Goal: Task Accomplishment & Management: Manage account settings

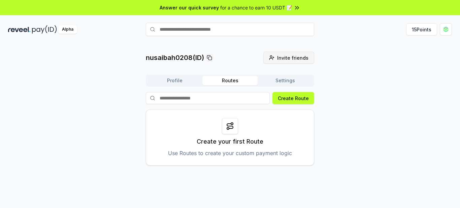
click at [294, 58] on span "Invite friends" at bounding box center [292, 57] width 31 height 7
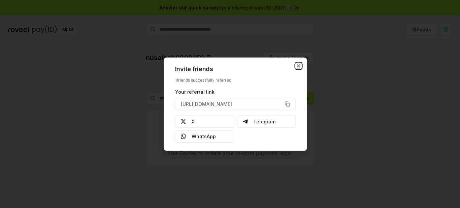
click at [297, 66] on icon "button" at bounding box center [298, 65] width 5 height 5
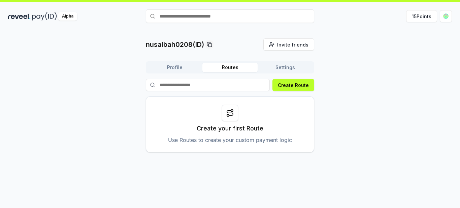
scroll to position [19, 0]
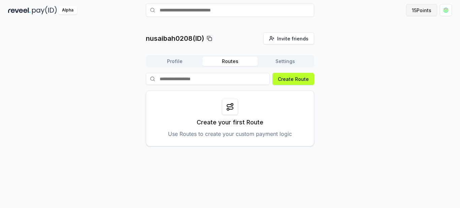
click at [425, 14] on button "15 Points" at bounding box center [421, 10] width 31 height 12
click at [288, 37] on span "Invite friends" at bounding box center [292, 38] width 31 height 7
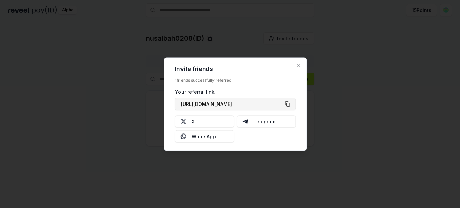
click at [288, 102] on button "[URL][DOMAIN_NAME]" at bounding box center [235, 104] width 121 height 12
click at [297, 64] on icon "button" at bounding box center [298, 65] width 5 height 5
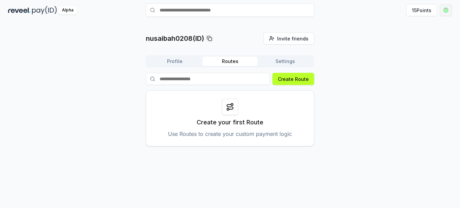
click at [448, 12] on html "Answer our quick survey for a chance to earn 10 USDT 📝 Alpha 15 Points nusaibah…" at bounding box center [230, 104] width 460 height 208
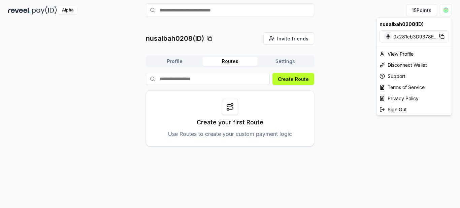
click at [418, 35] on span "0x281cb3D9378E ..." at bounding box center [415, 36] width 44 height 7
click at [419, 172] on html "Answer our quick survey for a chance to earn 10 USDT 📝 Alpha 15 Points nusaibah…" at bounding box center [230, 104] width 460 height 208
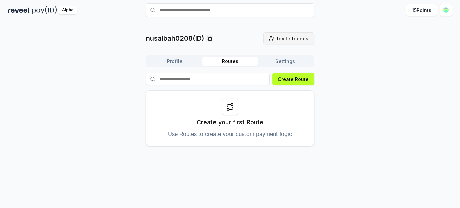
click at [296, 36] on span "Invite friends" at bounding box center [292, 38] width 31 height 7
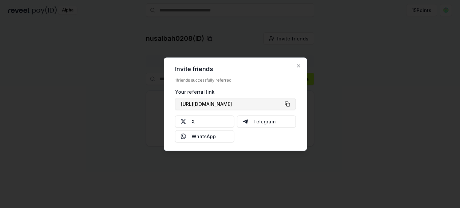
click at [286, 101] on button "[URL][DOMAIN_NAME]" at bounding box center [235, 104] width 121 height 12
click at [296, 66] on icon "button" at bounding box center [298, 65] width 5 height 5
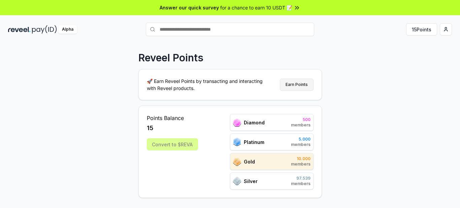
click at [292, 86] on button "Earn Points" at bounding box center [297, 84] width 34 height 12
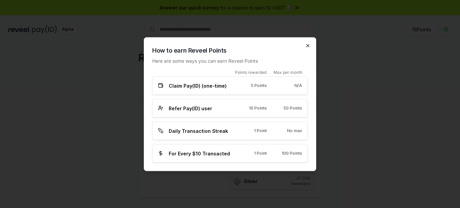
click at [308, 46] on icon "button" at bounding box center [307, 45] width 5 height 5
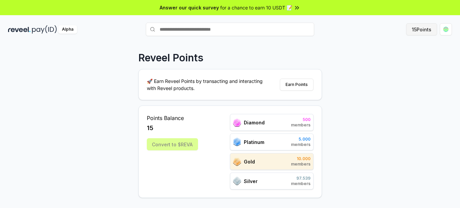
click at [409, 31] on button "15 Points" at bounding box center [421, 29] width 31 height 12
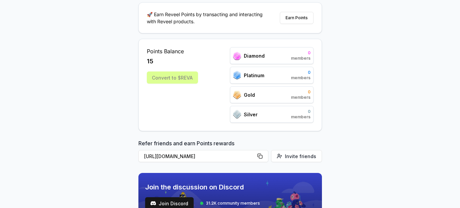
scroll to position [67, 0]
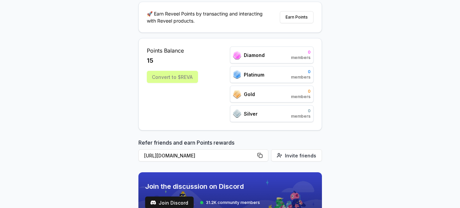
click at [176, 78] on div "Convert to $REVA" at bounding box center [172, 77] width 51 height 12
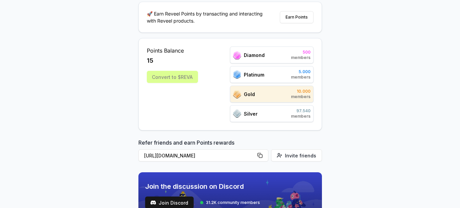
click at [176, 78] on div "Convert to $REVA" at bounding box center [172, 77] width 51 height 12
click at [179, 77] on div "Convert to $REVA" at bounding box center [172, 77] width 51 height 12
click at [164, 78] on div "Convert to $REVA" at bounding box center [172, 77] width 51 height 12
click at [158, 56] on div "Points Balance 15" at bounding box center [172, 55] width 51 height 19
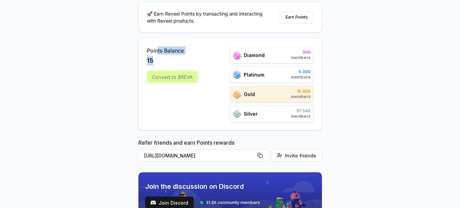
click at [154, 57] on div "15" at bounding box center [172, 60] width 51 height 9
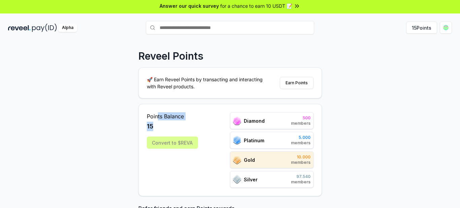
scroll to position [0, 0]
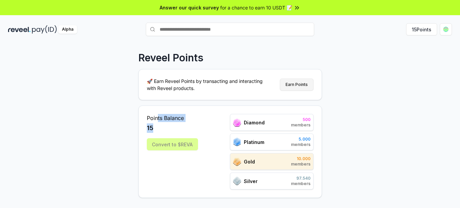
click at [297, 85] on button "Earn Points" at bounding box center [297, 84] width 34 height 12
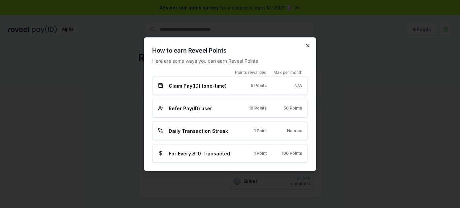
click at [308, 46] on icon "button" at bounding box center [307, 45] width 5 height 5
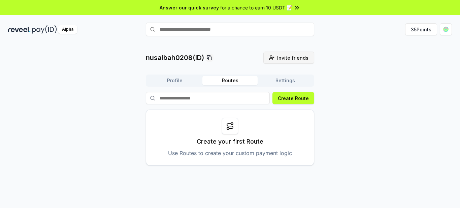
click at [290, 58] on span "Invite friends" at bounding box center [292, 57] width 31 height 7
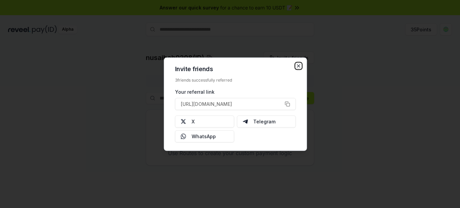
click at [297, 67] on icon "button" at bounding box center [298, 65] width 3 height 3
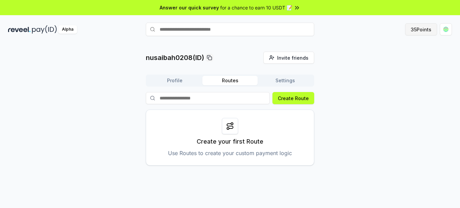
click at [420, 29] on button "35 Points" at bounding box center [421, 29] width 32 height 12
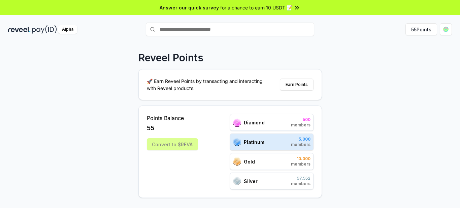
click at [72, 122] on div "Reveel Points 🚀 Earn Reveel Points by transacting and interacting with Reveel p…" at bounding box center [230, 132] width 460 height 189
click at [421, 99] on div "Reveel Points 🚀 Earn Reveel Points by transacting and interacting with Reveel p…" at bounding box center [230, 132] width 460 height 189
click at [104, 119] on div "Reveel Points 🚀 Earn Reveel Points by transacting and interacting with Reveel p…" at bounding box center [230, 132] width 460 height 189
click at [7, 106] on div "Reveel Points 🚀 Earn Reveel Points by transacting and interacting with Reveel p…" at bounding box center [230, 132] width 460 height 189
